Goal: Information Seeking & Learning: Learn about a topic

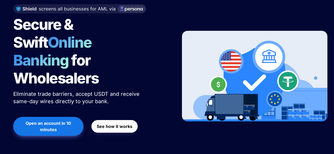
scroll to position [90, 0]
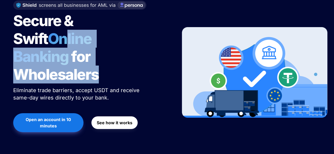
drag, startPoint x: 103, startPoint y: 63, endPoint x: 21, endPoint y: 35, distance: 86.9
click at [21, 35] on h1 "Secure & Swift Online Banking for Wholesalers" at bounding box center [79, 48] width 132 height 76
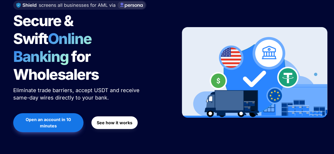
click at [158, 111] on div "Open an account in 10 minutes See how it works" at bounding box center [90, 123] width 154 height 24
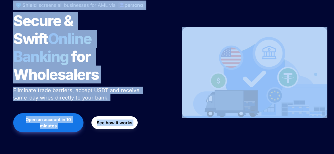
copy body "**********"
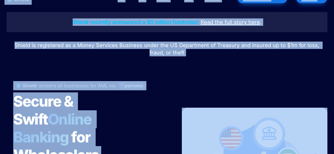
click at [163, 67] on div at bounding box center [166, 64] width 185 height 13
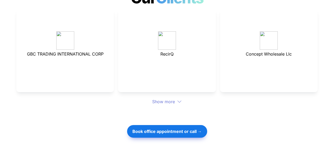
scroll to position [1497, 0]
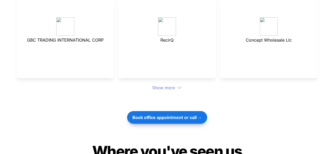
click at [154, 85] on div "Show more" at bounding box center [166, 88] width 301 height 6
click at [167, 85] on div "Show more" at bounding box center [166, 88] width 301 height 6
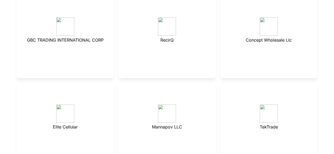
click at [172, 83] on div "Mannapov LLC" at bounding box center [166, 124] width 97 height 83
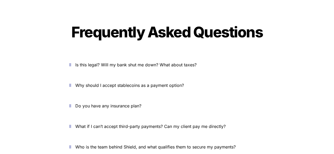
scroll to position [1880, 0]
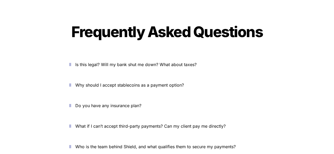
click at [71, 62] on icon "button" at bounding box center [70, 65] width 2 height 6
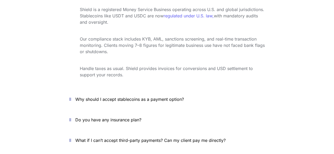
scroll to position [1949, 0]
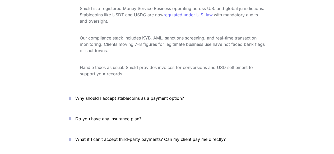
click at [71, 95] on icon "button" at bounding box center [70, 98] width 2 height 6
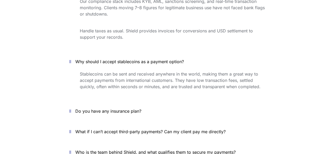
scroll to position [1986, 0]
click at [71, 108] on icon "button" at bounding box center [70, 111] width 2 height 6
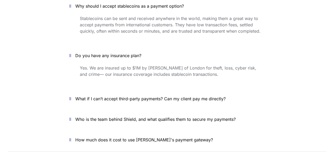
scroll to position [2042, 0]
click at [71, 96] on icon "button" at bounding box center [70, 99] width 2 height 6
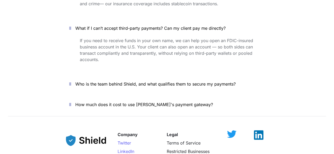
scroll to position [2121, 0]
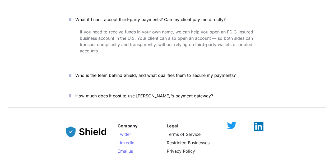
click at [71, 72] on icon "button" at bounding box center [70, 75] width 2 height 6
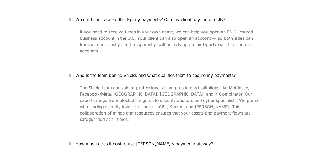
click at [75, 136] on button "How much does it cost to use Shield's payment gateway?" at bounding box center [166, 144] width 211 height 16
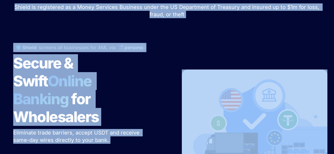
scroll to position [0, 0]
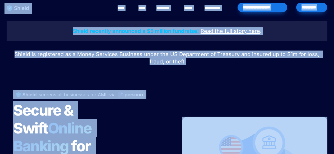
click at [168, 73] on div at bounding box center [166, 73] width 185 height 13
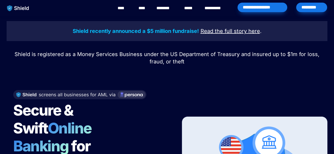
click at [120, 10] on link "****" at bounding box center [124, 8] width 12 height 6
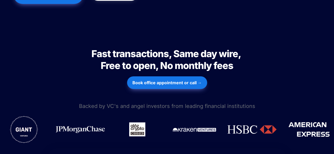
scroll to position [223, 0]
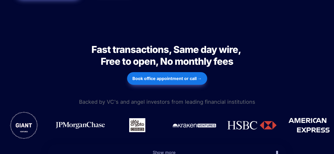
click at [276, 150] on icon "button" at bounding box center [277, 153] width 2 height 6
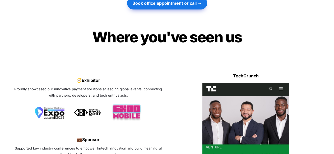
scroll to position [1769, 0]
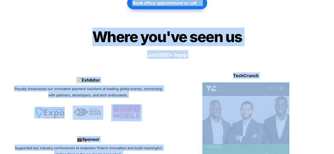
click at [214, 66] on div "🧭 Exhibitor Proudly showcased our innovative payment solutions at leading globa…" at bounding box center [166, 131] width 307 height 130
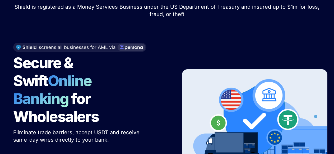
scroll to position [0, 0]
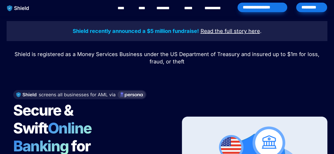
click at [140, 8] on link "****" at bounding box center [142, 8] width 9 height 6
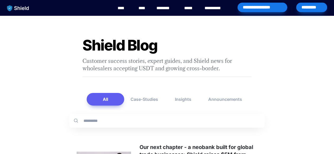
click at [158, 8] on link "********" at bounding box center [165, 8] width 19 height 6
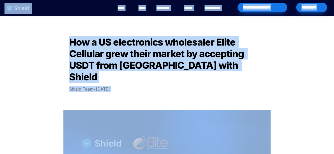
click at [220, 6] on link "**********" at bounding box center [216, 8] width 24 height 6
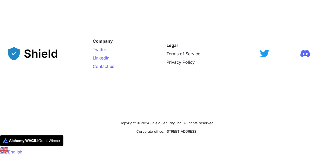
scroll to position [923, 0]
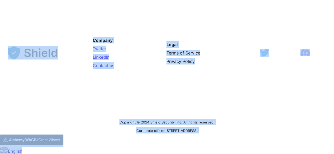
click at [159, 68] on div "Company Twitter LinkedIn Contact us Legal Terms of Service Privacy Policy" at bounding box center [167, 52] width 318 height 119
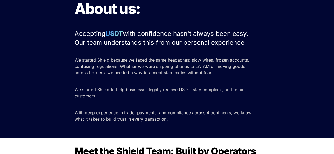
scroll to position [0, 0]
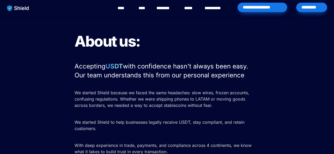
click at [186, 7] on link "****" at bounding box center [190, 8] width 12 height 6
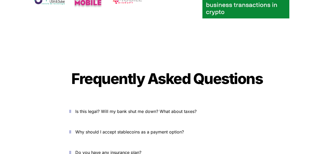
scroll to position [1791, 0]
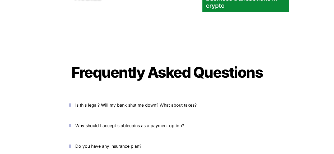
click at [83, 103] on span "Is this legal? Will my bank shut me down? What about taxes?" at bounding box center [135, 105] width 121 height 5
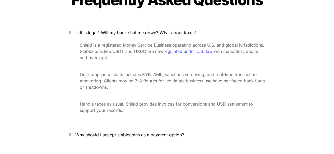
scroll to position [1864, 0]
click at [83, 132] on span "Why should I accept stablecoins as a payment option?" at bounding box center [129, 134] width 109 height 5
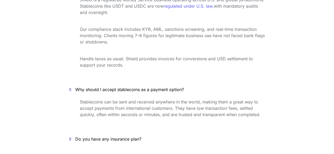
scroll to position [1927, 0]
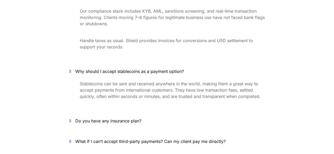
click at [82, 119] on span "Do you have any insurance plan?" at bounding box center [108, 121] width 66 height 5
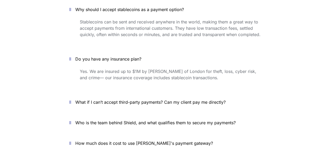
scroll to position [1990, 0]
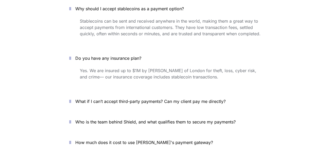
click at [90, 99] on span "What if I can’t accept third-party payments? Can my client pay me directly?" at bounding box center [150, 101] width 150 height 5
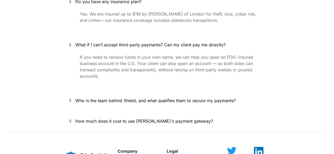
scroll to position [2047, 0]
click at [90, 98] on span "Who is the team behind Shield, and what qualifies them to secure my payments?" at bounding box center [155, 100] width 160 height 5
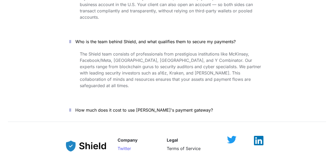
scroll to position [2111, 0]
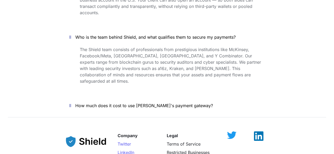
click at [87, 102] on p "How much does it cost to use [PERSON_NAME]'s payment gateway?" at bounding box center [169, 106] width 189 height 8
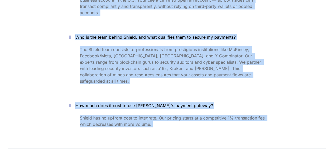
click at [159, 64] on div "The Shield team consists of professionals from prestigious institutions like Mc…" at bounding box center [166, 69] width 211 height 48
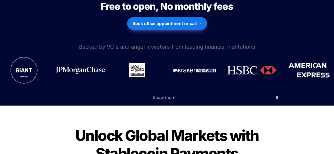
scroll to position [274, 0]
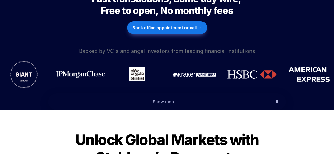
click at [276, 99] on icon "button" at bounding box center [277, 102] width 2 height 6
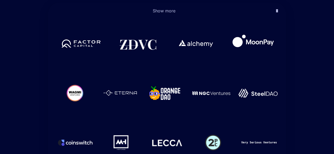
scroll to position [364, 0]
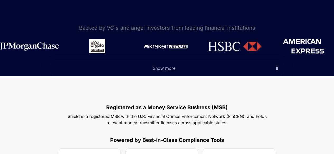
scroll to position [194, 0]
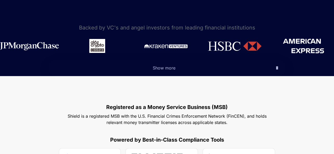
click at [157, 65] on p "Show more" at bounding box center [164, 68] width 216 height 8
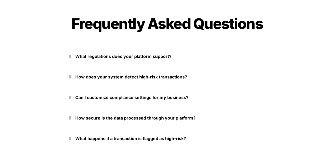
scroll to position [1394, 0]
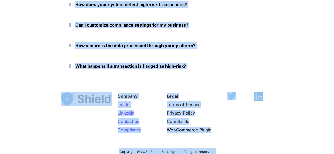
click at [227, 120] on div at bounding box center [232, 113] width 16 height 42
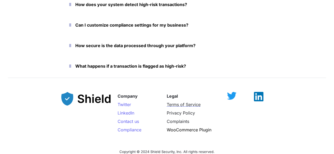
click at [179, 105] on span "Terms of Service" at bounding box center [184, 104] width 34 height 5
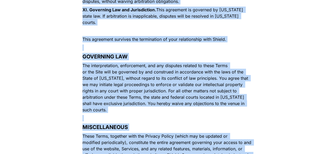
scroll to position [3228, 0]
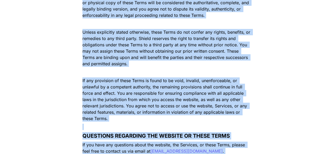
click at [248, 141] on p "If you have any questions about the website, the Services, or these Terms, plea…" at bounding box center [166, 148] width 185 height 15
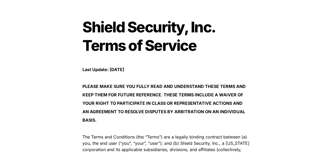
scroll to position [0, 0]
